Goal: Task Accomplishment & Management: Complete application form

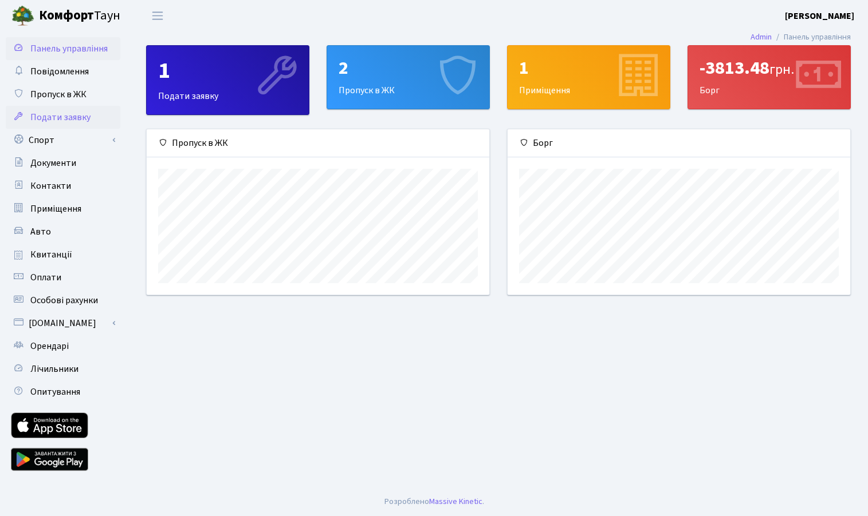
scroll to position [165, 342]
click at [56, 101] on link "Пропуск в ЖК" at bounding box center [63, 94] width 115 height 23
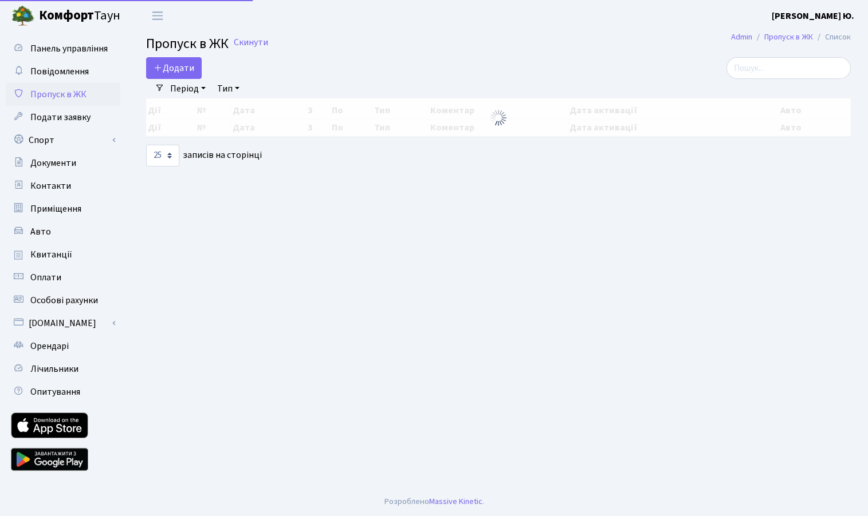
select select "25"
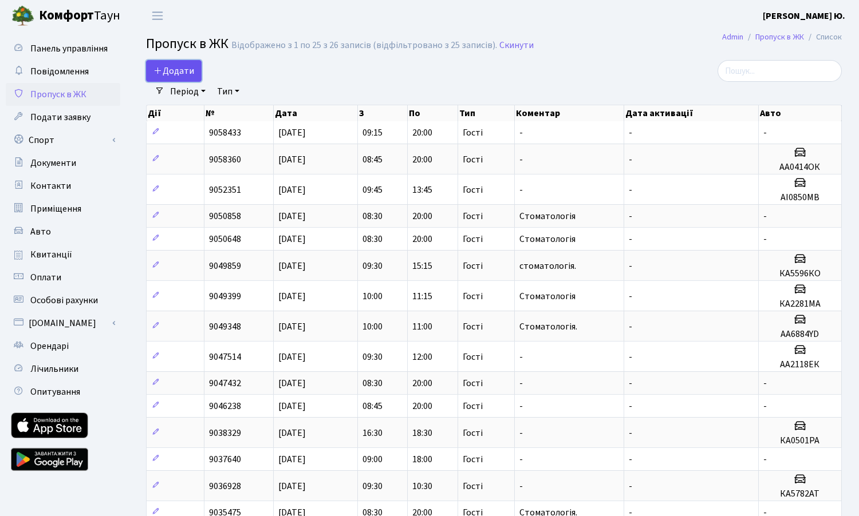
click at [163, 68] on span "Додати" at bounding box center [173, 71] width 41 height 13
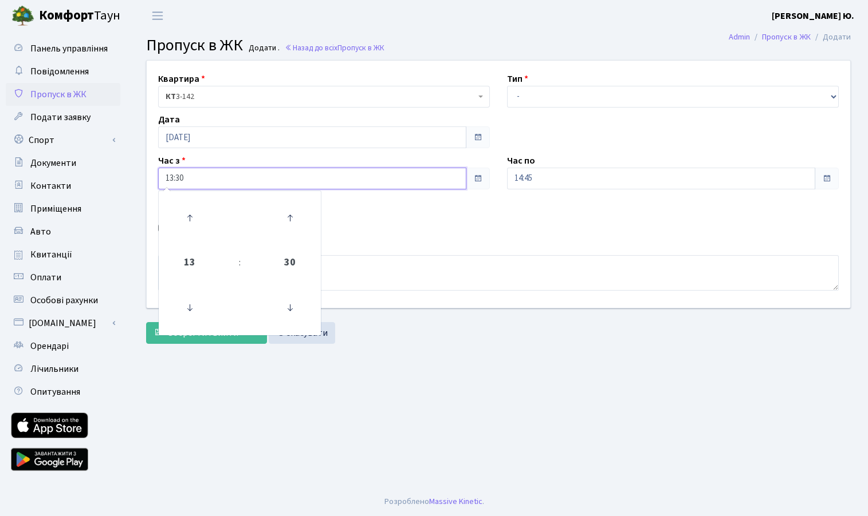
drag, startPoint x: 200, startPoint y: 179, endPoint x: 152, endPoint y: 179, distance: 48.7
click at [151, 180] on div "Час з 13:30 13 : 30 00 01 02 03 04 05 06 07 08 09 10 11 12 13 14 15 16 17 18 19…" at bounding box center [323, 172] width 349 height 36
type input "09:30"
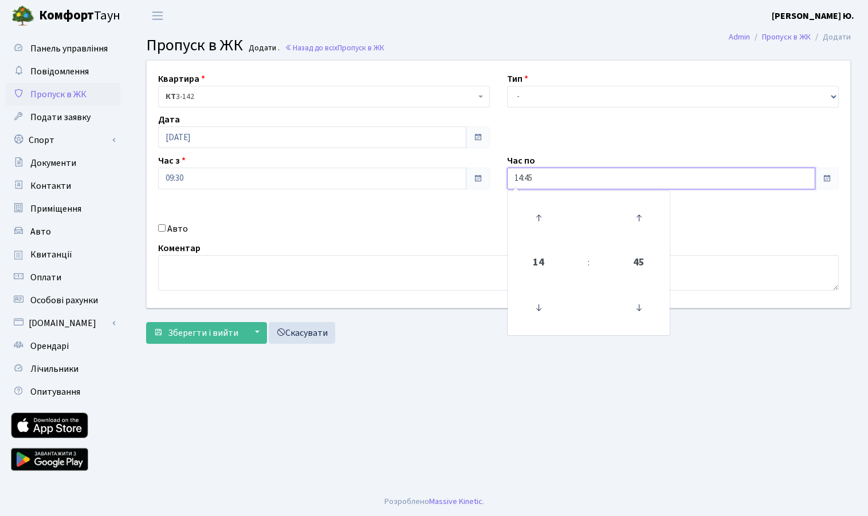
drag, startPoint x: 554, startPoint y: 184, endPoint x: 500, endPoint y: 184, distance: 53.8
click at [500, 184] on div "Час по 14:45 14 : 45 00 01 02 03 04 05 06 07 08 09 10 11 12 13 14 15 16 17 18 1…" at bounding box center [672, 172] width 349 height 36
type input "18:00"
drag, startPoint x: 542, startPoint y: 99, endPoint x: 542, endPoint y: 107, distance: 8.0
click at [542, 99] on select "- Доставка Таксі Гості Сервіс" at bounding box center [673, 97] width 332 height 22
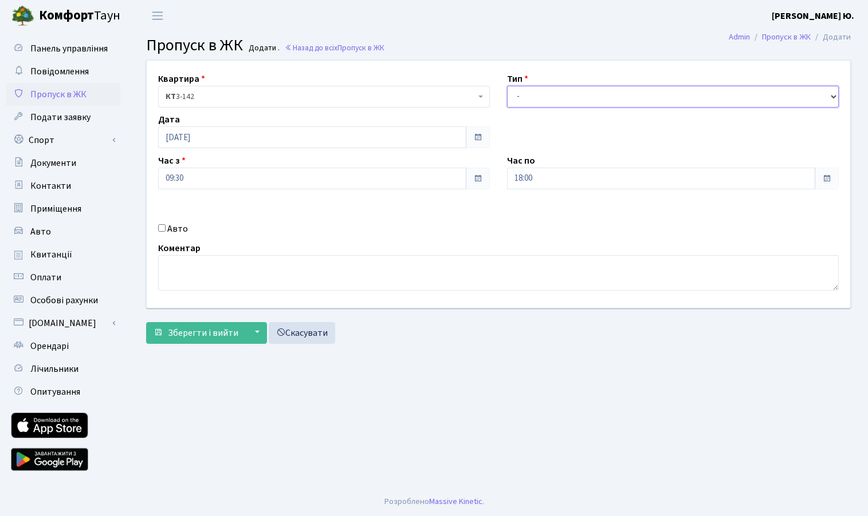
select select "3"
click at [507, 86] on select "- Доставка Таксі Гості Сервіс" at bounding box center [673, 97] width 332 height 22
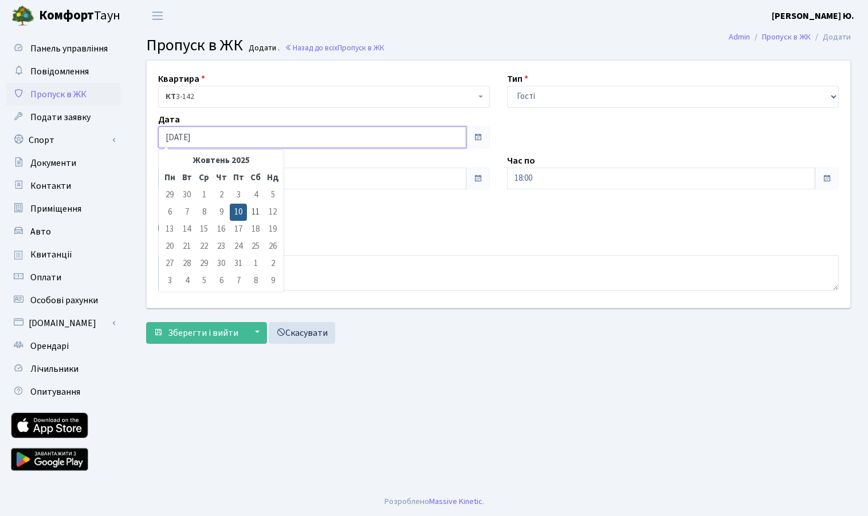
click at [197, 137] on input "10.10.2025" at bounding box center [312, 138] width 308 height 22
click at [250, 212] on td "11" at bounding box center [255, 212] width 17 height 17
type input "11.10.2025"
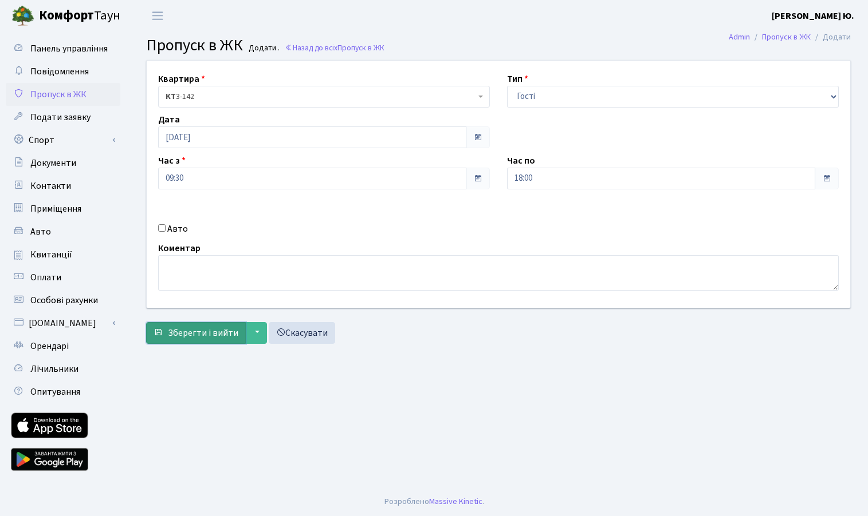
click at [208, 328] on span "Зберегти і вийти" at bounding box center [203, 333] width 70 height 13
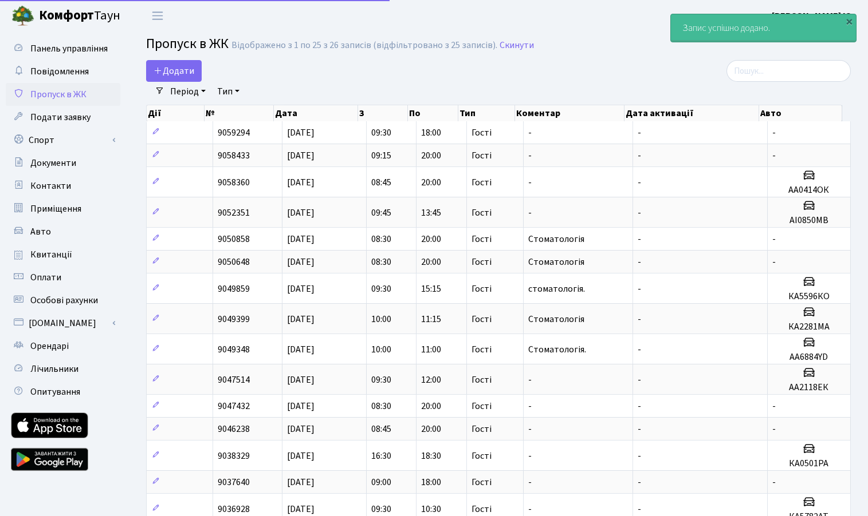
select select "25"
